Goal: Entertainment & Leisure: Consume media (video, audio)

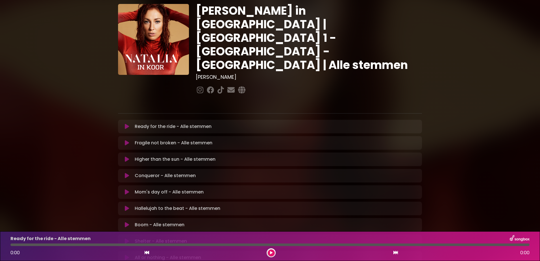
scroll to position [56, 0]
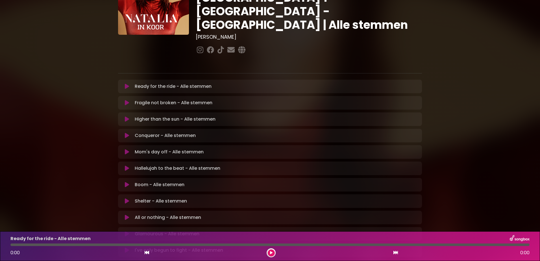
click at [125, 182] on icon at bounding box center [127, 185] width 4 height 6
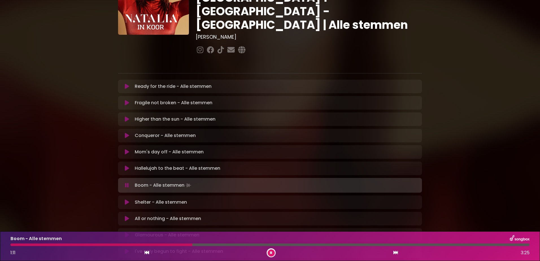
click at [152, 244] on div at bounding box center [101, 244] width 182 height 3
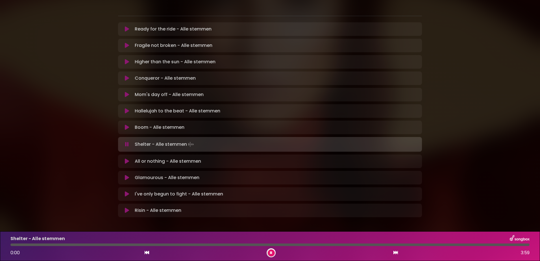
scroll to position [115, 0]
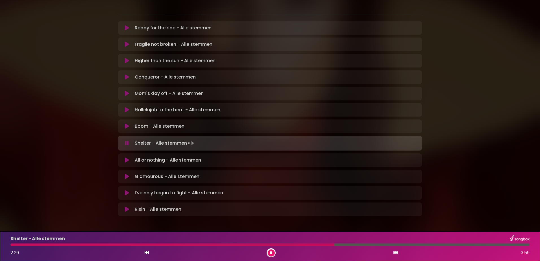
click at [297, 246] on div at bounding box center [172, 244] width 324 height 3
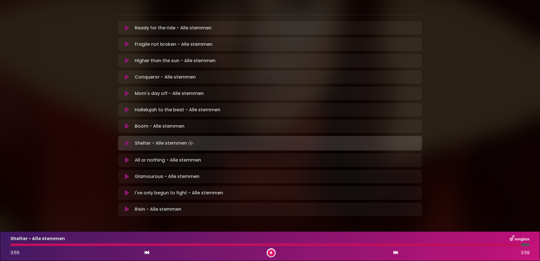
click at [270, 253] on button at bounding box center [271, 252] width 7 height 7
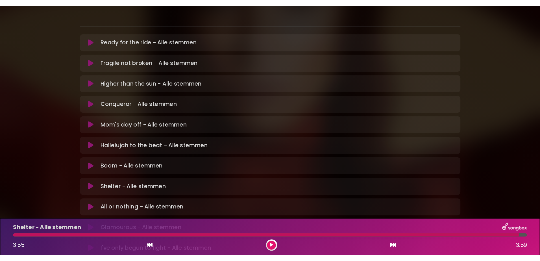
scroll to position [113, 0]
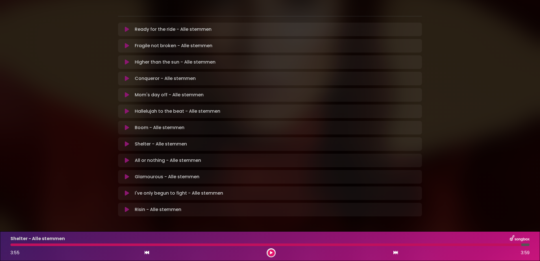
click at [126, 158] on icon at bounding box center [127, 161] width 4 height 6
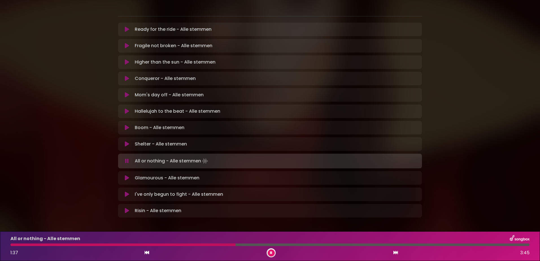
click at [183, 244] on div at bounding box center [122, 244] width 225 height 3
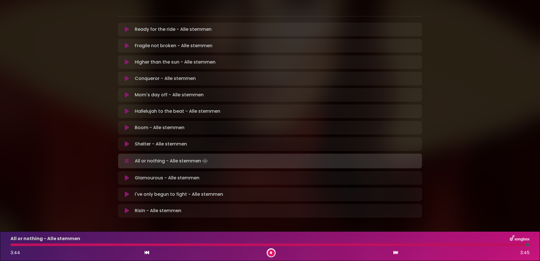
click at [125, 158] on button at bounding box center [126, 161] width 11 height 6
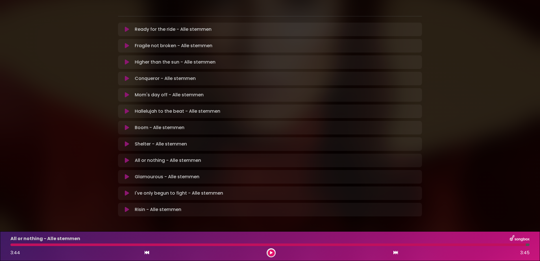
click at [125, 158] on icon at bounding box center [127, 161] width 4 height 6
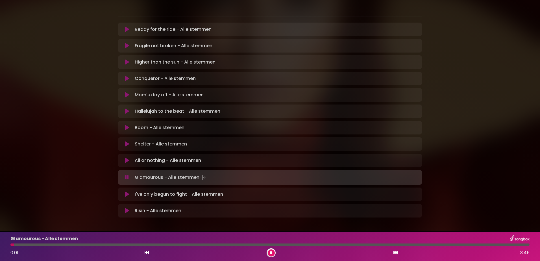
click at [126, 158] on icon at bounding box center [127, 161] width 4 height 6
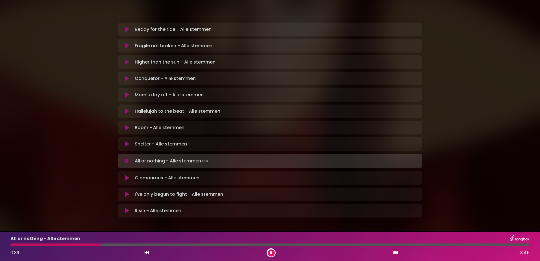
click at [126, 158] on icon at bounding box center [127, 161] width 4 height 6
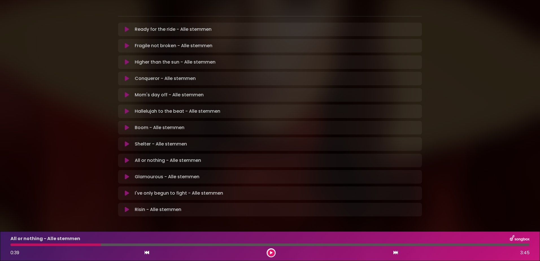
click at [125, 158] on icon at bounding box center [127, 161] width 4 height 6
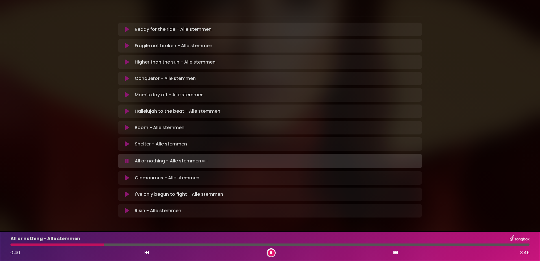
click at [49, 245] on div at bounding box center [56, 244] width 93 height 3
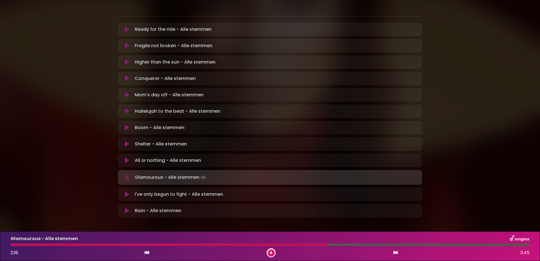
click at [278, 244] on div at bounding box center [168, 244] width 317 height 3
click at [127, 174] on icon at bounding box center [127, 177] width 4 height 6
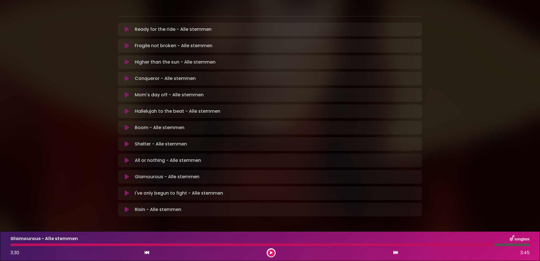
click at [13, 244] on div at bounding box center [252, 244] width 484 height 3
click at [271, 252] on icon at bounding box center [271, 252] width 3 height 3
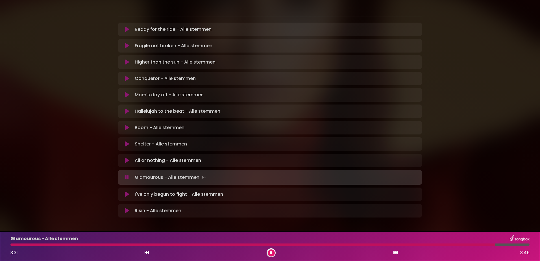
click at [125, 191] on icon at bounding box center [127, 194] width 4 height 6
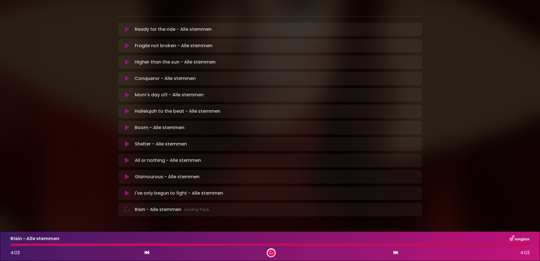
click at [15, 245] on div at bounding box center [269, 244] width 519 height 3
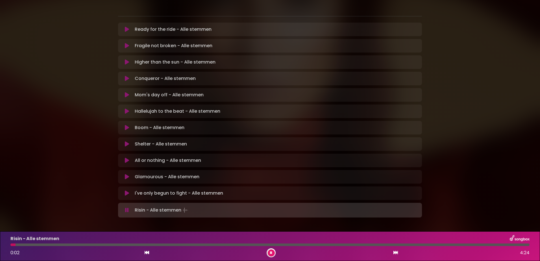
click at [126, 190] on icon at bounding box center [127, 193] width 4 height 6
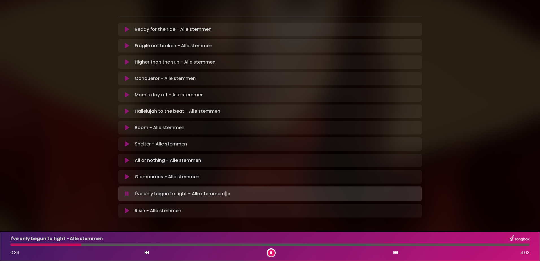
click at [60, 244] on div at bounding box center [45, 244] width 71 height 3
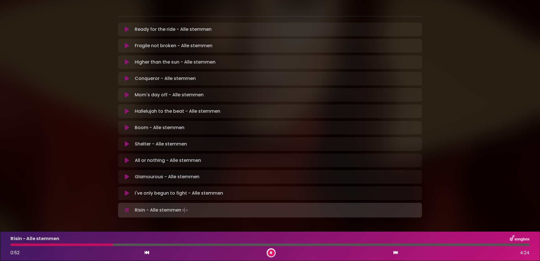
click at [16, 244] on div at bounding box center [61, 244] width 102 height 3
click at [11, 244] on div at bounding box center [13, 244] width 6 height 3
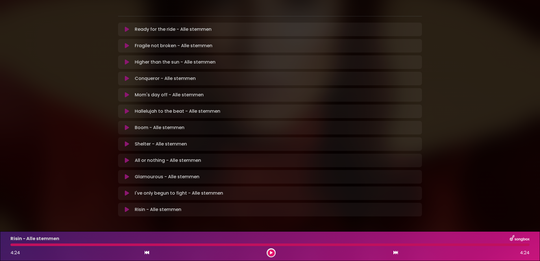
drag, startPoint x: 541, startPoint y: -2, endPoint x: 541, endPoint y: -20, distance: 17.8
